Goal: Transaction & Acquisition: Purchase product/service

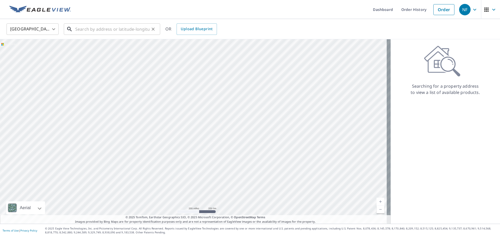
click at [102, 28] on input "text" at bounding box center [112, 29] width 74 height 15
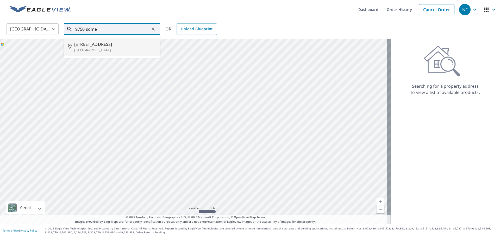
click at [109, 45] on span "[STREET_ADDRESS]" at bounding box center [115, 44] width 82 height 6
type input "[STREET_ADDRESS]"
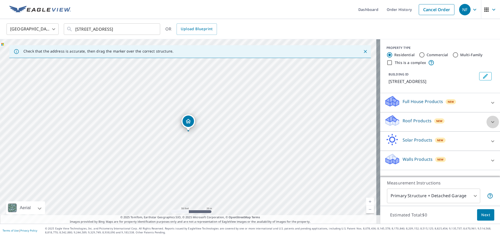
click at [486, 123] on div at bounding box center [492, 122] width 12 height 12
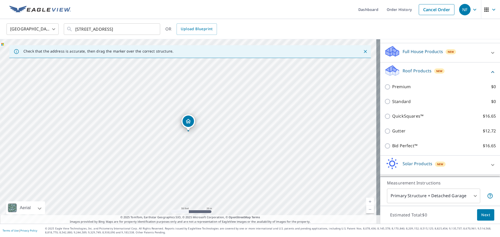
scroll to position [52, 0]
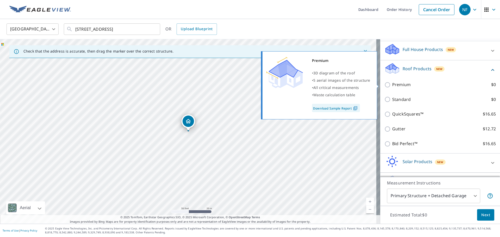
click at [403, 84] on p "Premium" at bounding box center [401, 84] width 18 height 7
click at [392, 84] on input "Premium $0" at bounding box center [388, 85] width 8 height 6
checkbox input "true"
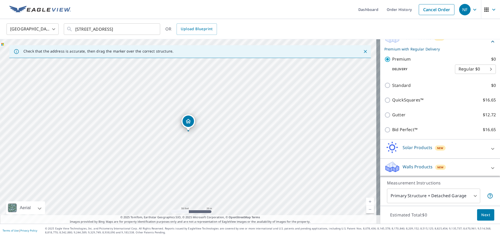
scroll to position [84, 0]
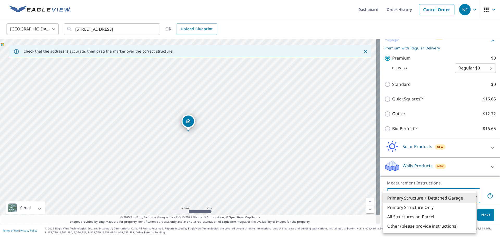
click at [464, 196] on body "NF NF Dashboard Order History Cancel Order NF [GEOGRAPHIC_DATA] [GEOGRAPHIC_DAT…" at bounding box center [250, 118] width 500 height 237
click at [438, 213] on li "All Structures on Parcel" at bounding box center [429, 216] width 93 height 9
type input "3"
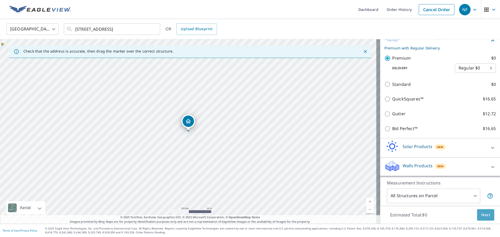
click at [484, 216] on span "Next" at bounding box center [485, 215] width 9 height 7
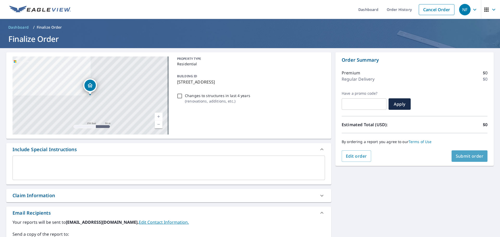
click at [459, 156] on span "Submit order" at bounding box center [469, 156] width 28 height 6
